Goal: Information Seeking & Learning: Learn about a topic

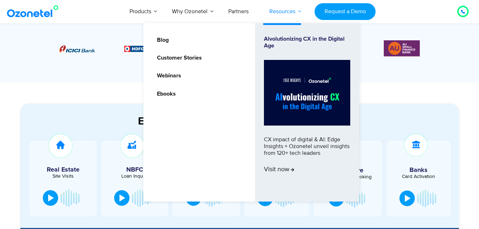
scroll to position [245, 0]
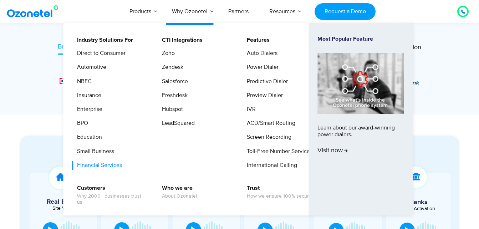
click at [94, 163] on link "Financial Services" at bounding box center [97, 165] width 51 height 9
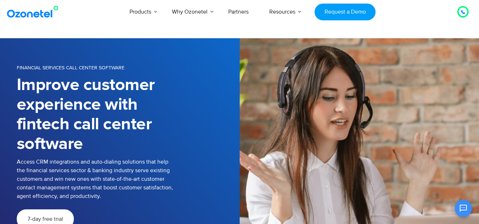
click at [193, 157] on div "Access CRM integrations and auto-dialing solutions that help the financial serv…" at bounding box center [128, 178] width 223 height 43
click at [415, 20] on div "Products AI & CX Voice AI Agents Agent Assist Voice of Customer Quality Audits …" at bounding box center [278, 12] width 390 height 24
click at [194, 173] on div "Access CRM integrations and auto-dialing solutions that help the financial serv…" at bounding box center [128, 178] width 223 height 43
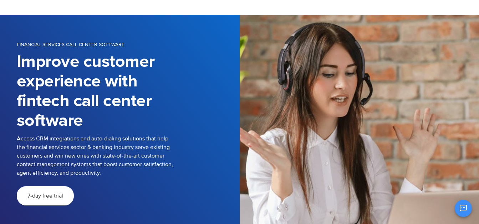
scroll to position [22, 0]
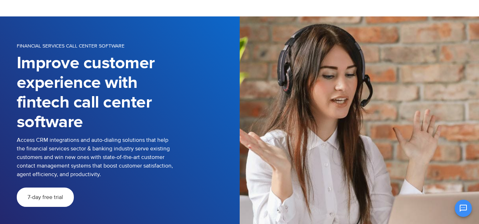
click at [178, 194] on div "7-day free trial" at bounding box center [128, 196] width 223 height 19
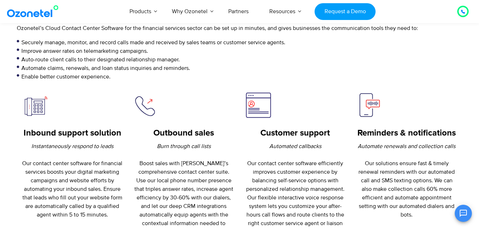
scroll to position [328, 0]
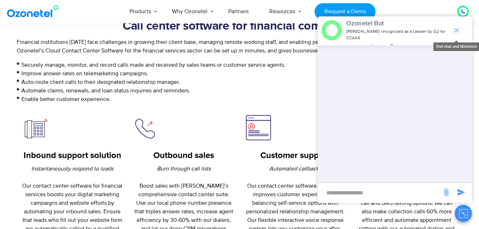
click at [456, 32] on icon "end chat or minimize" at bounding box center [456, 30] width 9 height 9
